Goal: Task Accomplishment & Management: Use online tool/utility

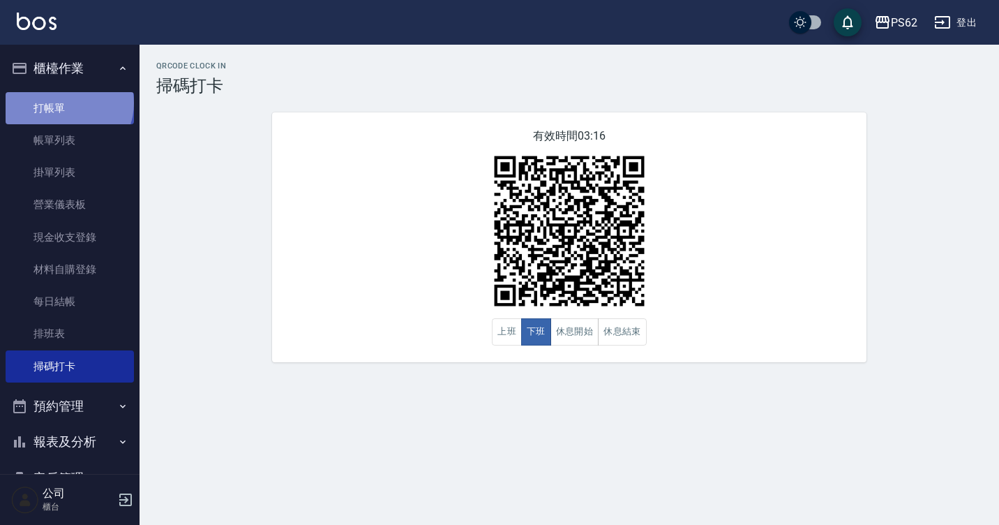
click at [68, 103] on link "打帳單" at bounding box center [70, 108] width 128 height 32
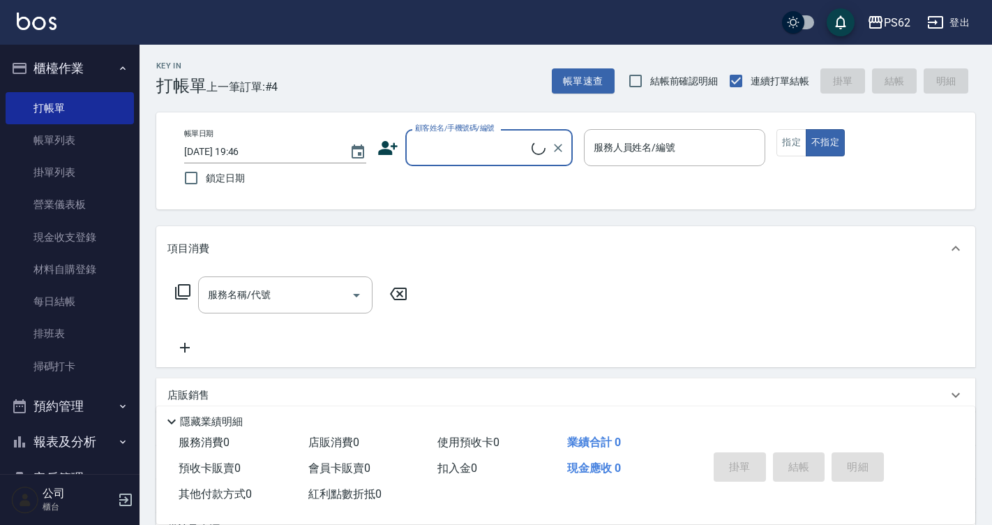
click at [488, 147] on input "顧客姓名/手機號碼/編號" at bounding box center [472, 147] width 120 height 24
click at [488, 147] on input "顧客姓名/手機號碼/編號" at bounding box center [479, 147] width 134 height 24
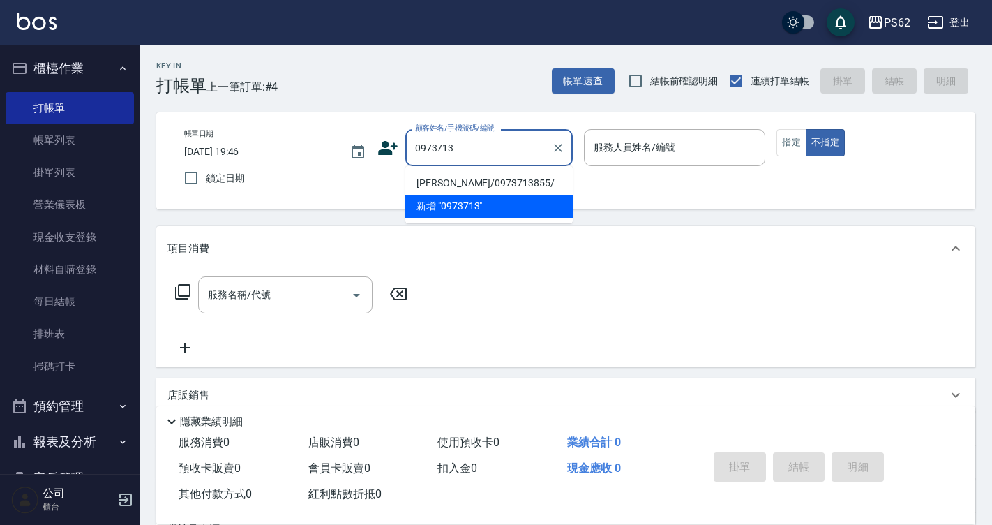
click at [502, 187] on li "[PERSON_NAME]/0973713855/" at bounding box center [488, 183] width 167 height 23
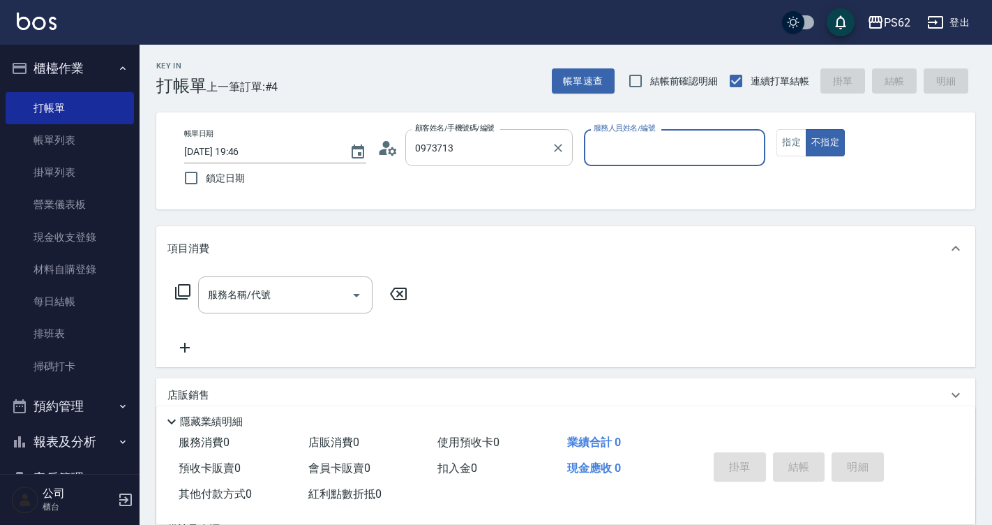
type input "[PERSON_NAME]/0973713855/"
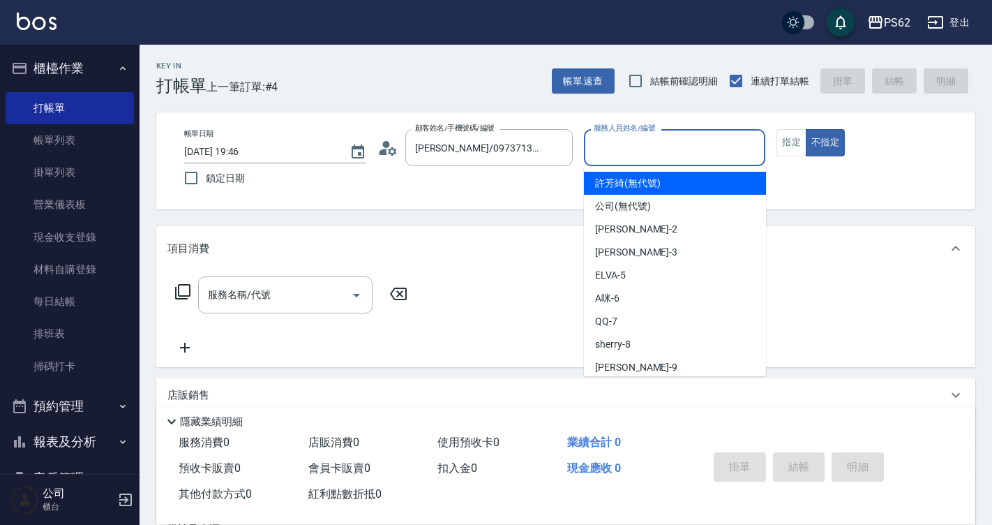
click at [620, 141] on input "服務人員姓名/編號" at bounding box center [675, 147] width 170 height 24
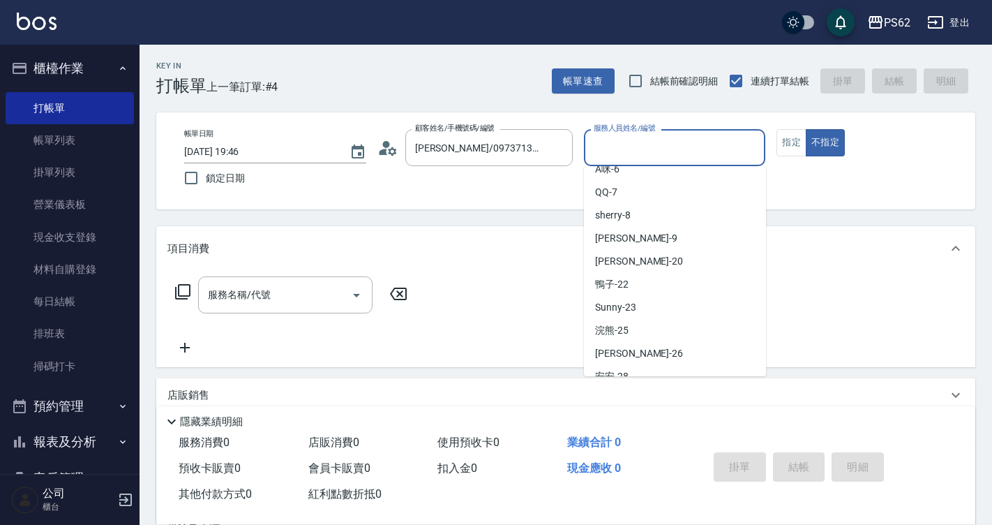
scroll to position [146, 0]
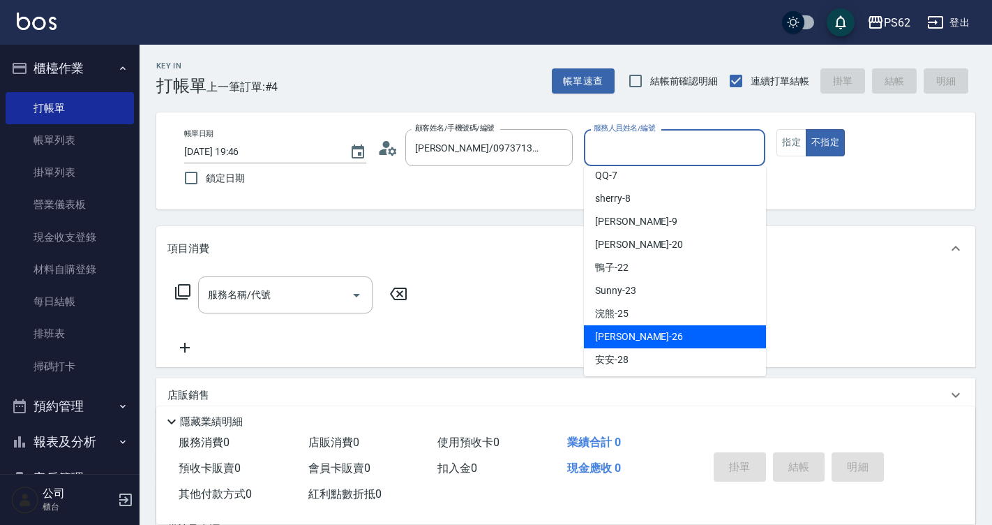
click at [619, 345] on div "小欣 -26" at bounding box center [675, 336] width 182 height 23
type input "小欣-26"
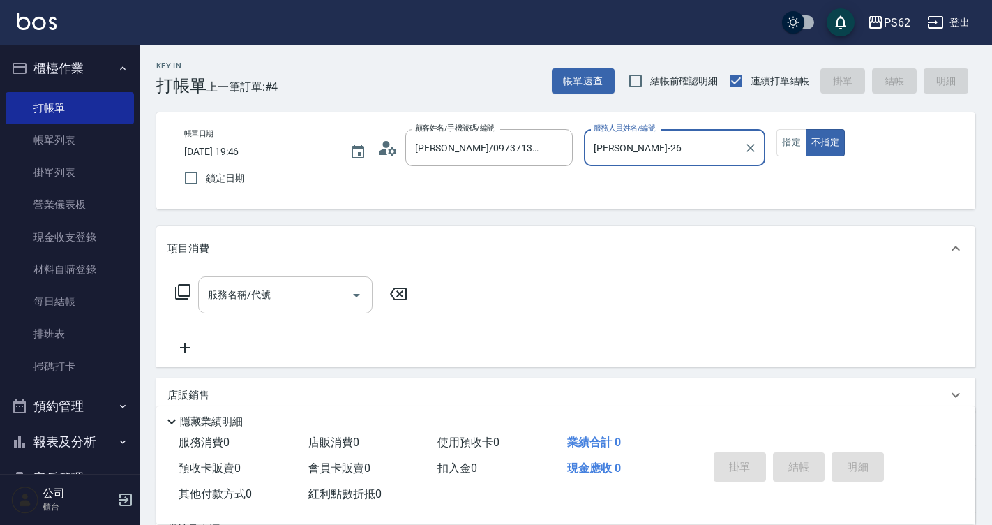
click at [281, 295] on input "服務名稱/代號" at bounding box center [274, 295] width 141 height 24
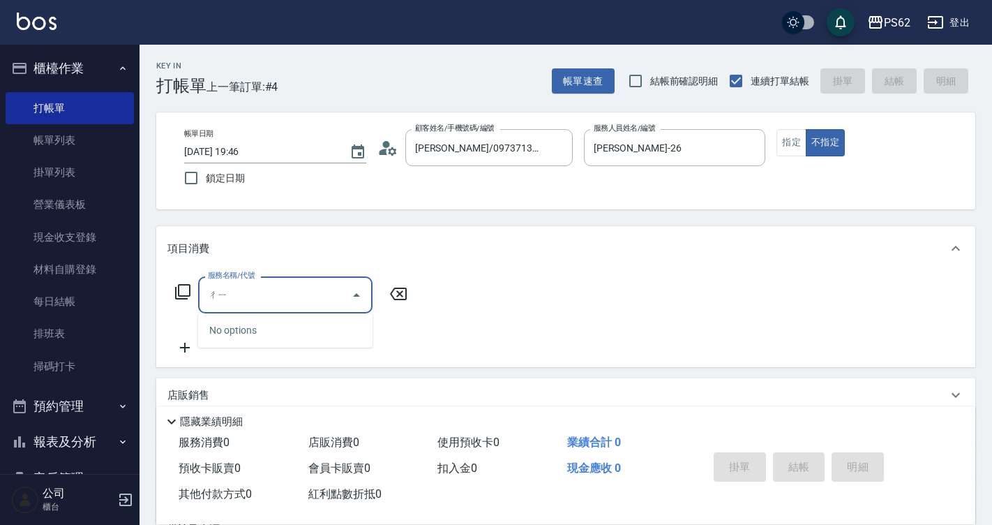
type input "ㄔ"
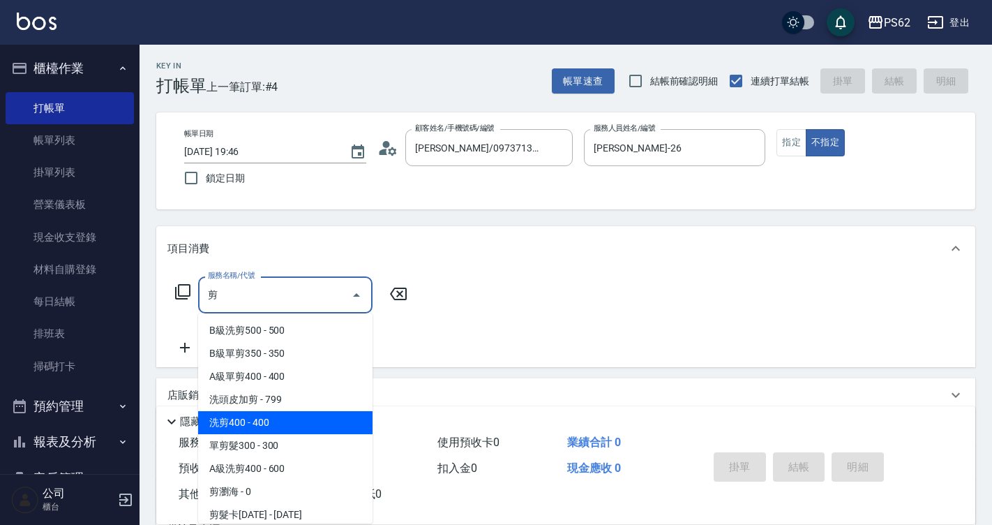
click at [262, 430] on span "洗剪400 - 400" at bounding box center [285, 422] width 174 height 23
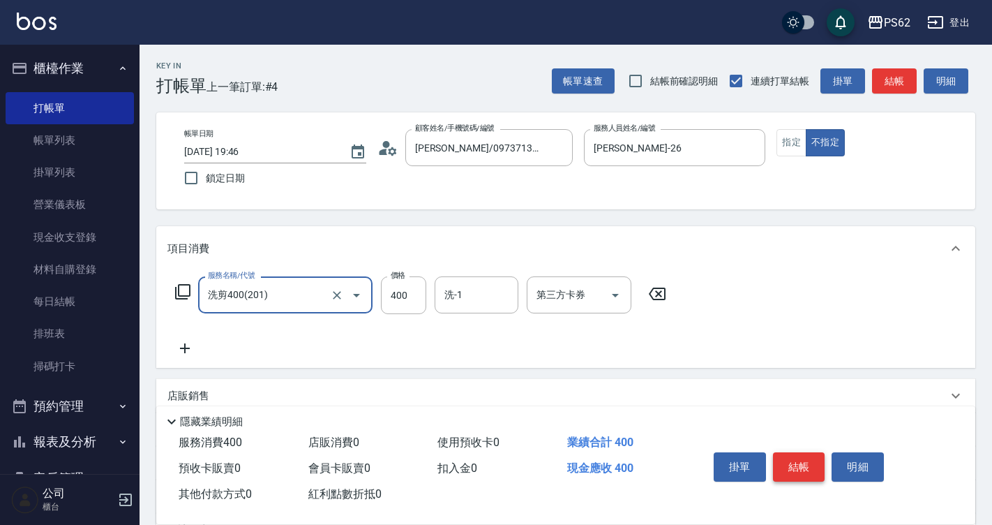
type input "洗剪400(201)"
click at [784, 458] on button "結帳" at bounding box center [799, 466] width 52 height 29
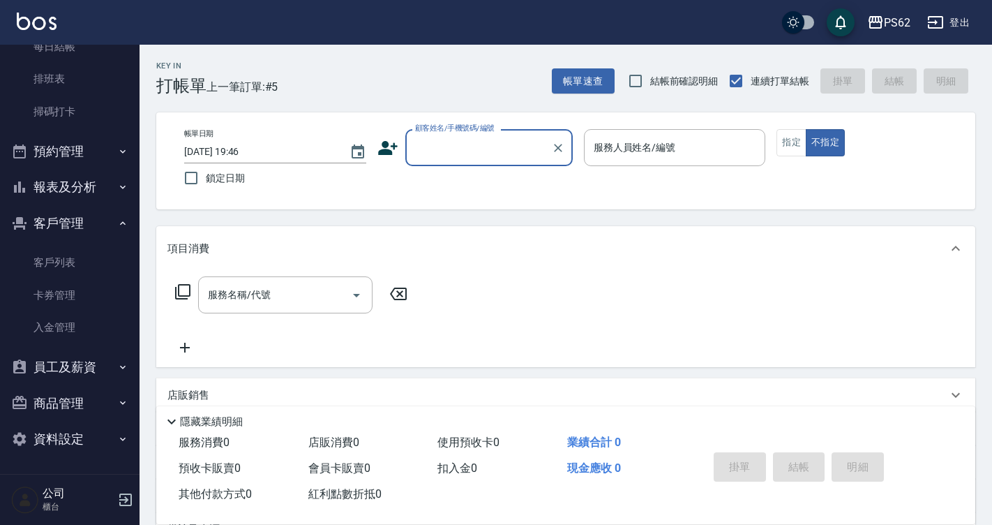
scroll to position [70, 0]
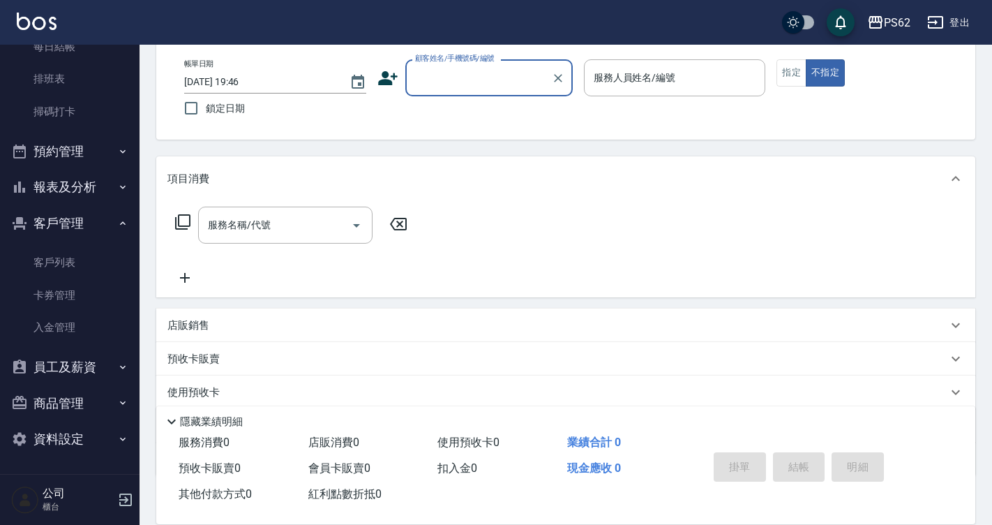
click at [73, 188] on button "報表及分析" at bounding box center [70, 187] width 128 height 36
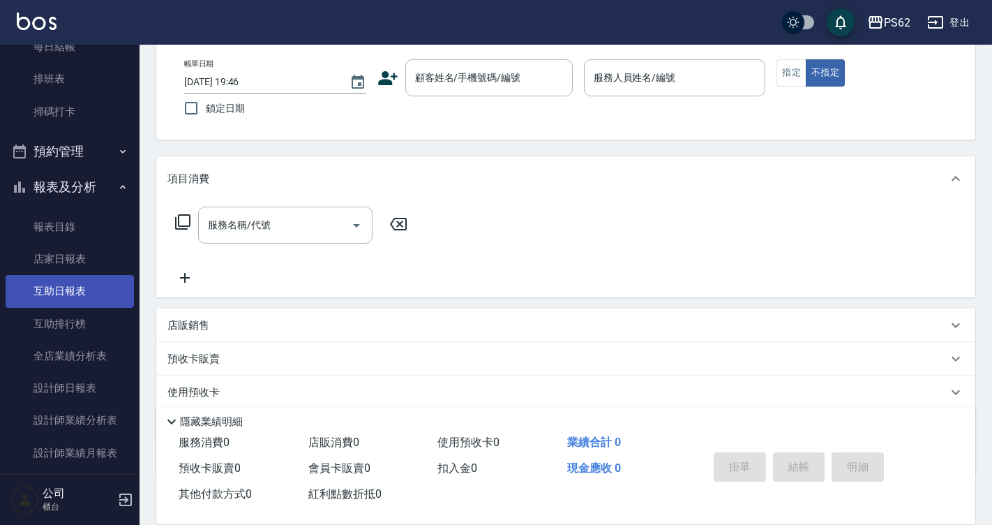
click at [89, 299] on link "互助日報表" at bounding box center [70, 291] width 128 height 32
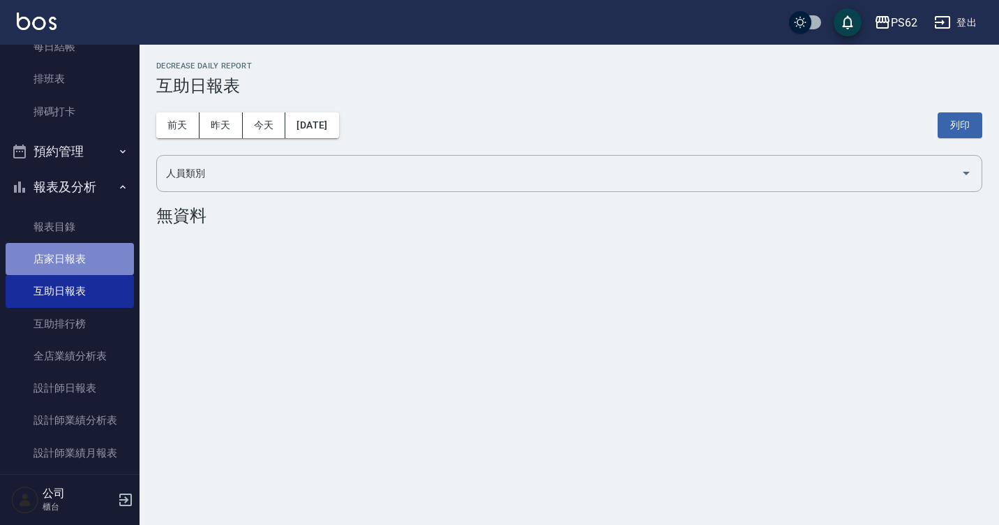
click at [80, 273] on link "店家日報表" at bounding box center [70, 259] width 128 height 32
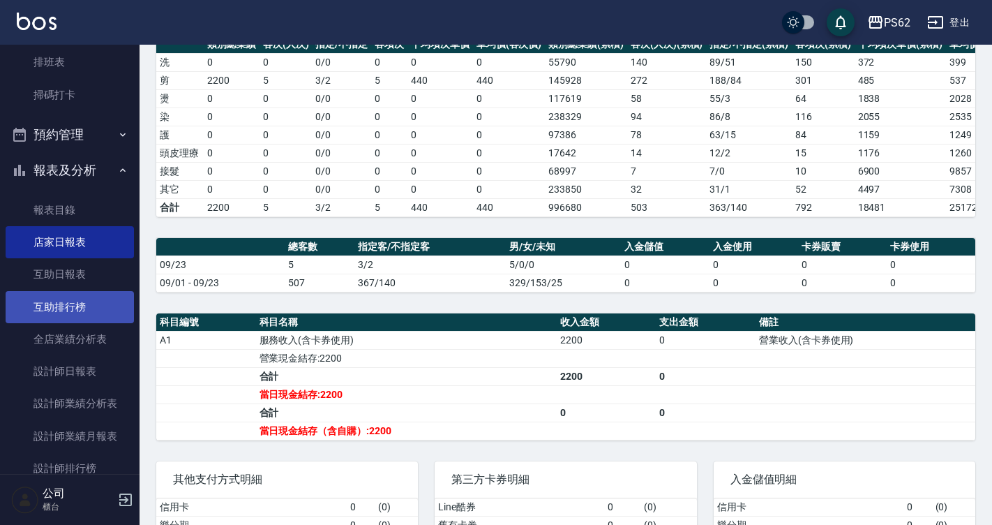
scroll to position [255, 0]
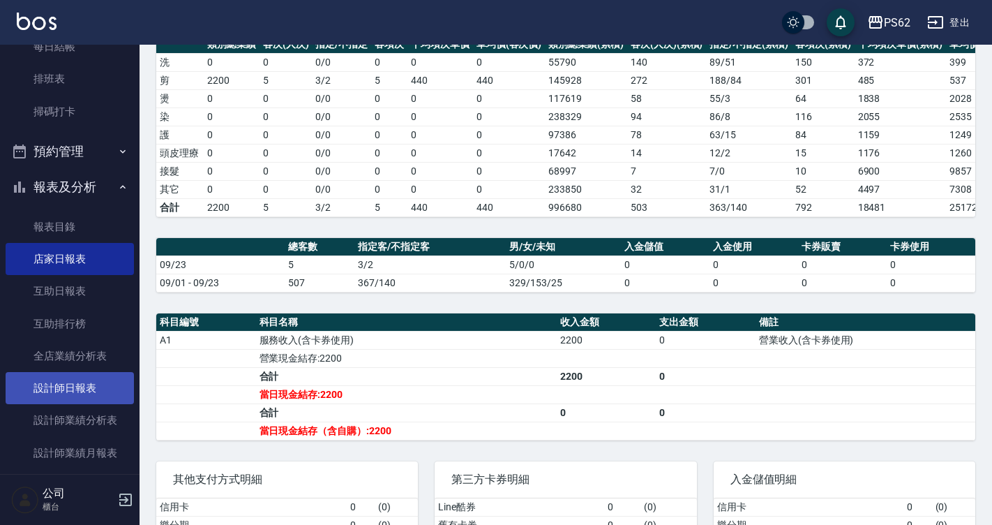
click at [89, 378] on link "設計師日報表" at bounding box center [70, 388] width 128 height 32
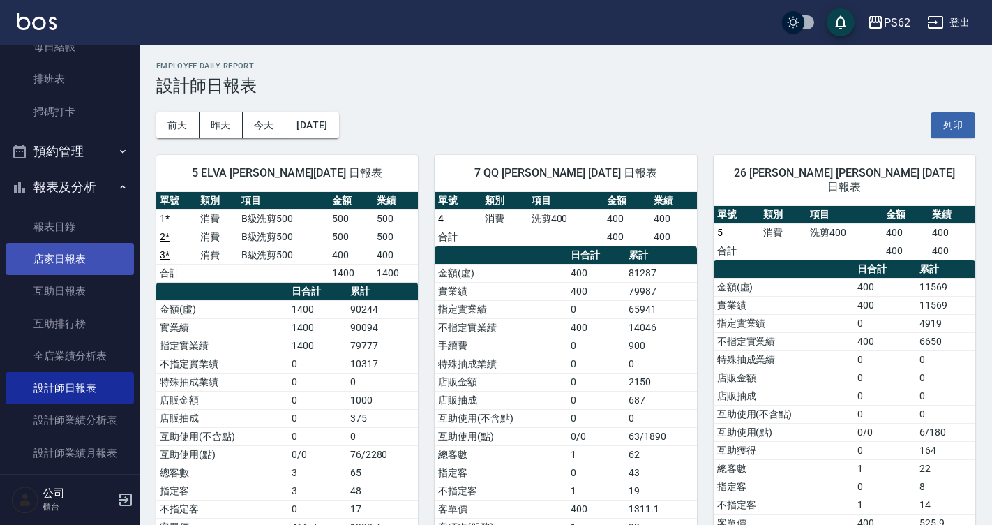
click at [82, 257] on link "店家日報表" at bounding box center [70, 259] width 128 height 32
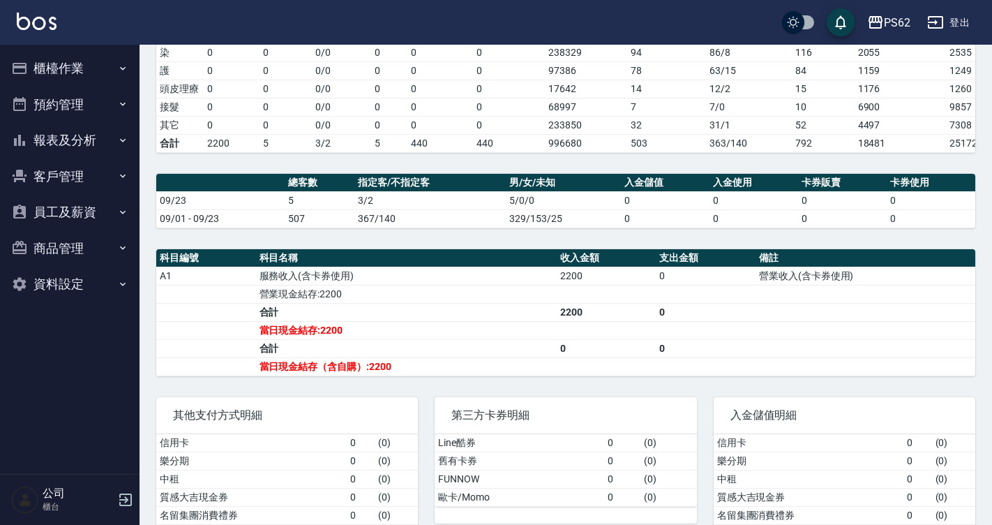
scroll to position [336, 0]
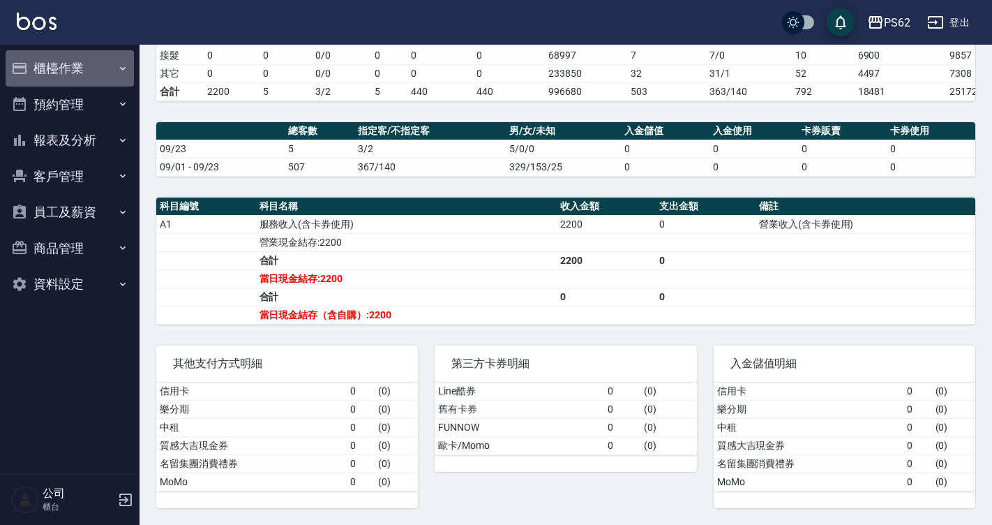
click at [84, 63] on button "櫃檯作業" at bounding box center [70, 68] width 128 height 36
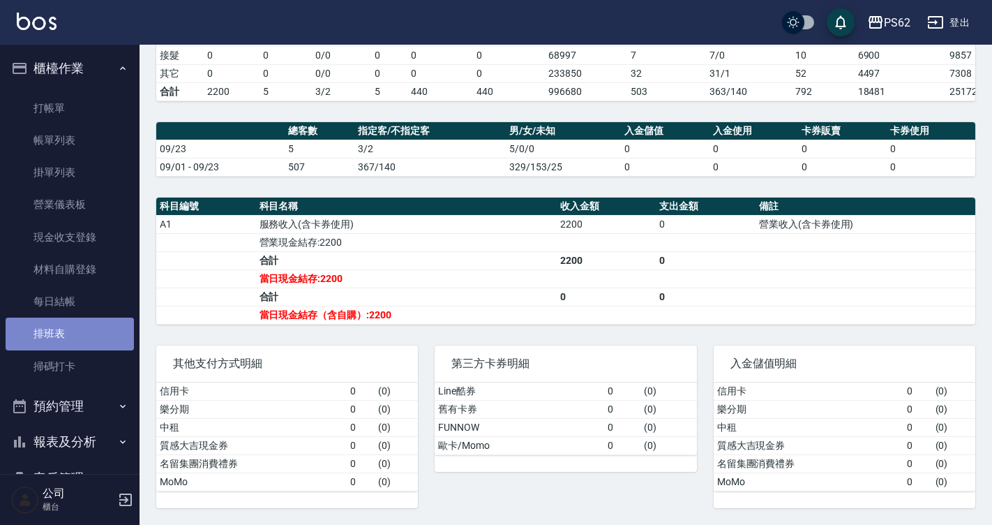
click at [84, 329] on link "排班表" at bounding box center [70, 333] width 128 height 32
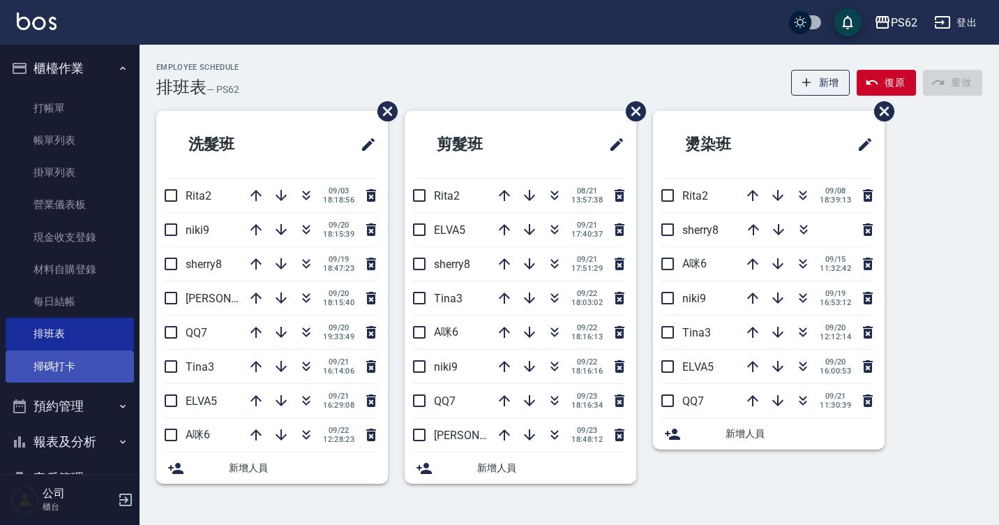
click at [75, 361] on link "掃碼打卡" at bounding box center [70, 366] width 128 height 32
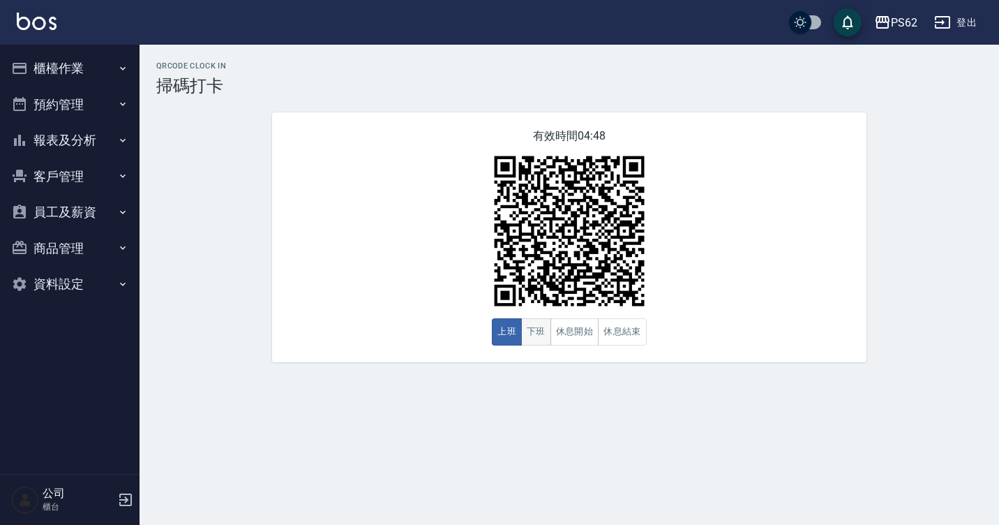
click at [527, 331] on button "下班" at bounding box center [536, 331] width 30 height 27
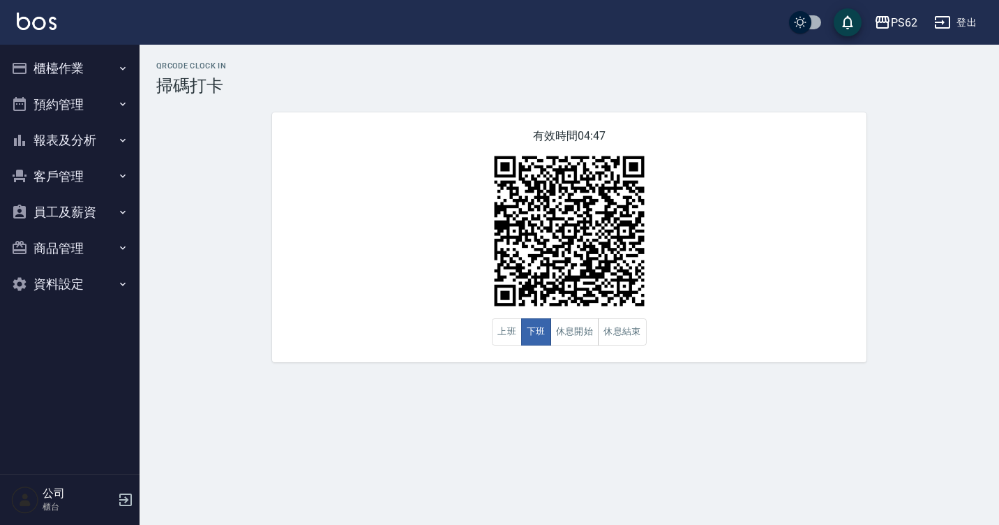
click at [481, 321] on div "有效時間 04:47 上班 下班 休息開始 休息結束" at bounding box center [569, 237] width 594 height 250
click at [86, 42] on div "PS62 登出" at bounding box center [499, 22] width 999 height 45
click at [86, 63] on button "櫃檯作業" at bounding box center [70, 68] width 128 height 36
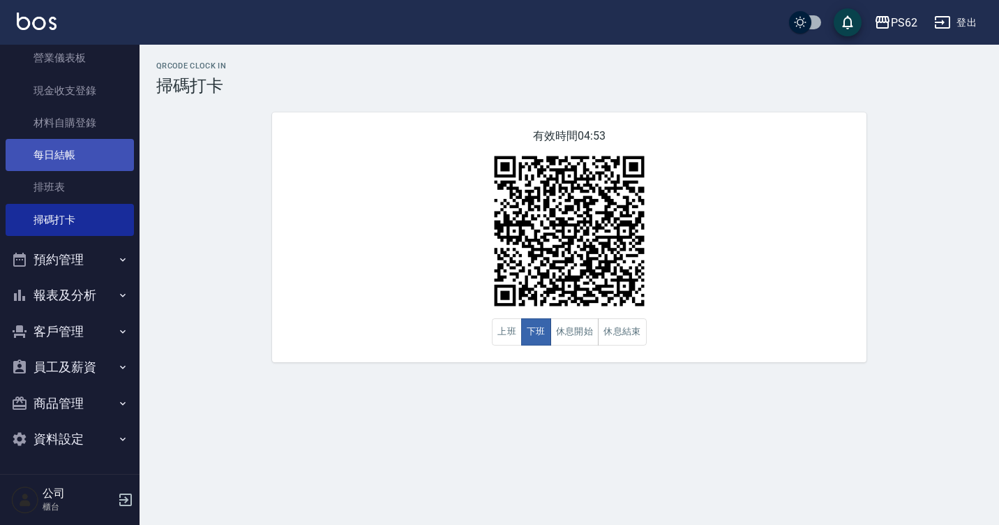
scroll to position [77, 0]
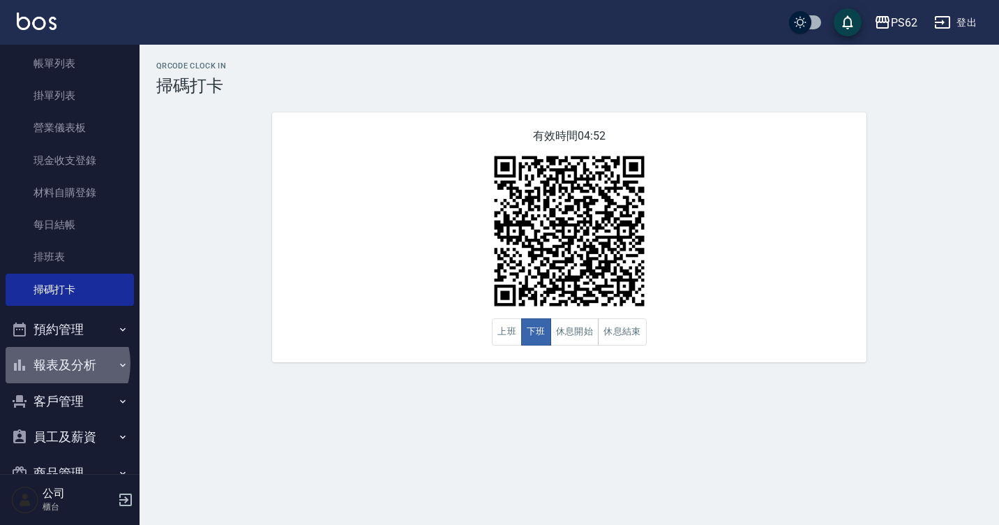
click at [54, 364] on button "報表及分析" at bounding box center [70, 365] width 128 height 36
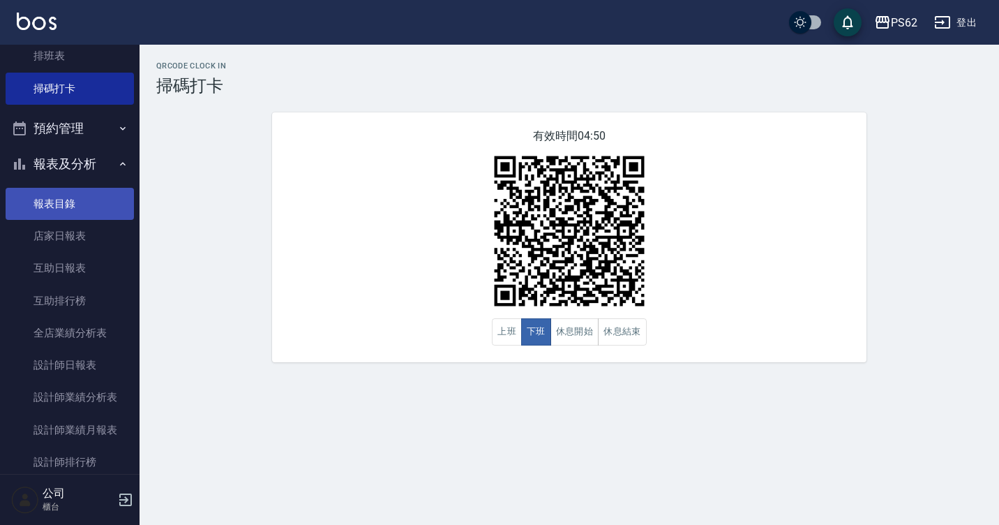
scroll to position [279, 0]
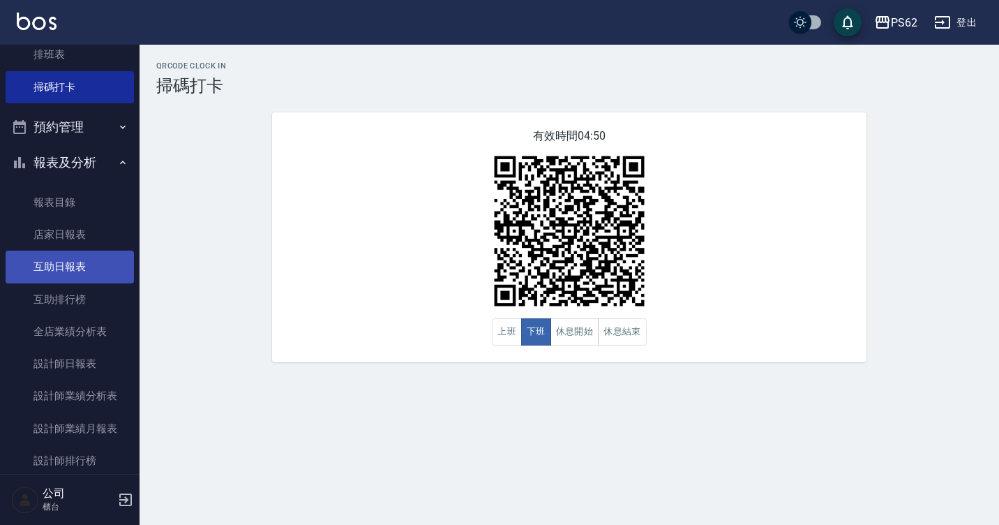
click at [73, 255] on link "互助日報表" at bounding box center [70, 266] width 128 height 32
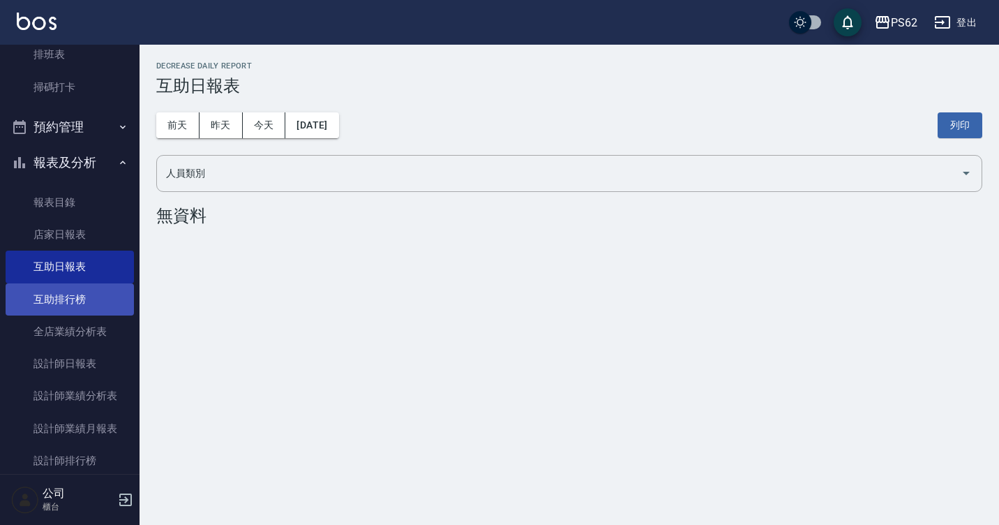
click at [54, 293] on link "互助排行榜" at bounding box center [70, 299] width 128 height 32
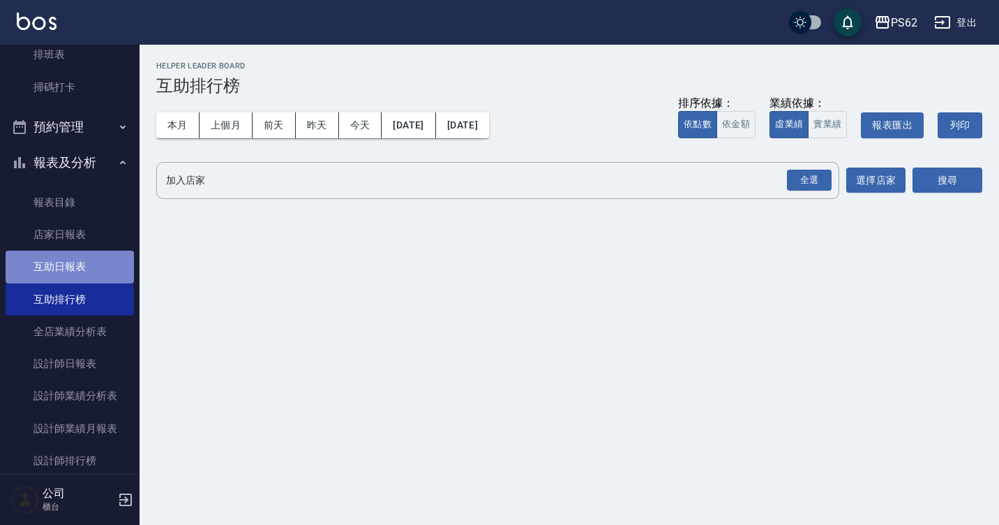
click at [77, 262] on link "互助日報表" at bounding box center [70, 266] width 128 height 32
